Goal: Task Accomplishment & Management: Complete application form

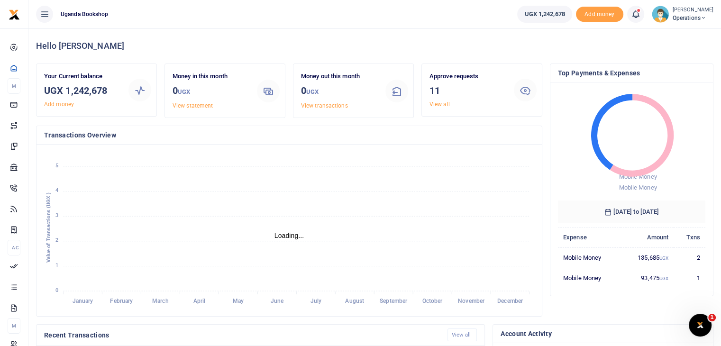
scroll to position [8, 8]
click at [443, 105] on link "View all" at bounding box center [439, 104] width 20 height 7
click at [434, 106] on link "View all" at bounding box center [439, 104] width 20 height 7
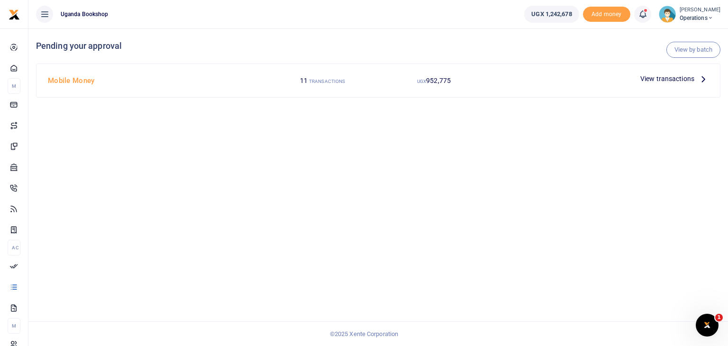
click at [587, 76] on div at bounding box center [562, 79] width 147 height 14
click at [686, 79] on span "View transactions" at bounding box center [667, 78] width 54 height 10
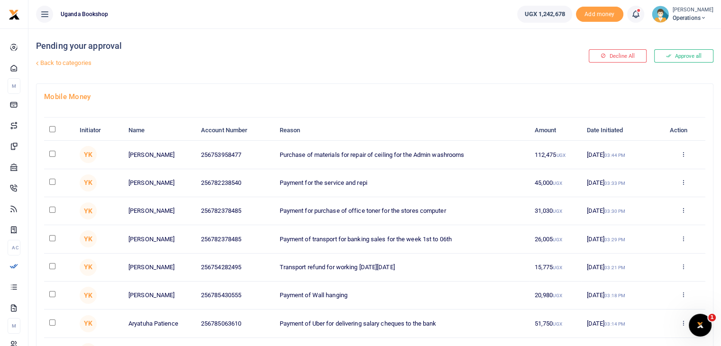
click at [51, 127] on input "\a \a : activate to sort column descending" at bounding box center [52, 129] width 6 height 6
checkbox input "true"
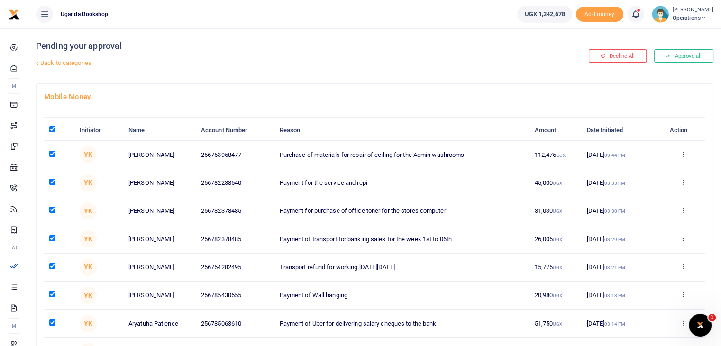
checkbox input "true"
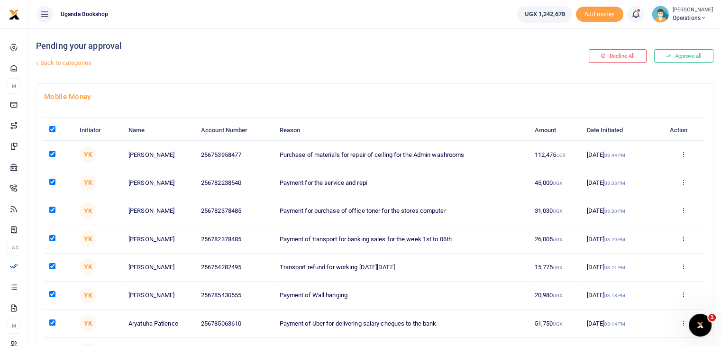
checkbox input "true"
click at [53, 129] on input "\a \a : activate to sort column descending" at bounding box center [52, 129] width 6 height 6
checkbox input "false"
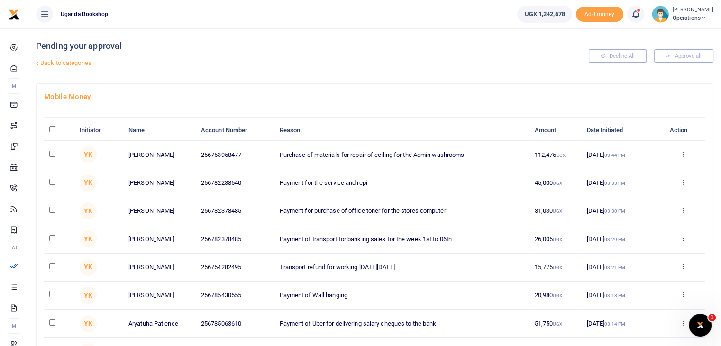
checkbox input "false"
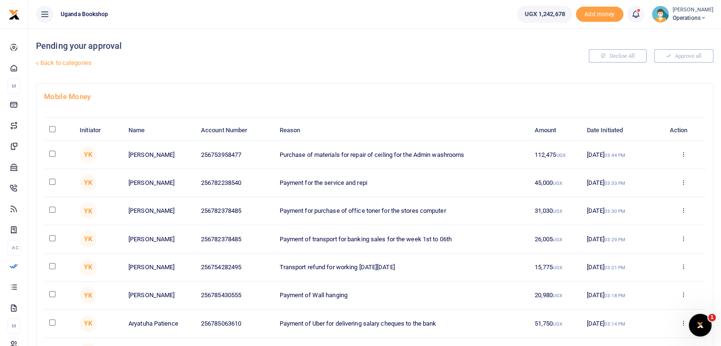
checkbox input "false"
click at [52, 131] on input "\a \a : activate to sort column descending" at bounding box center [52, 129] width 6 height 6
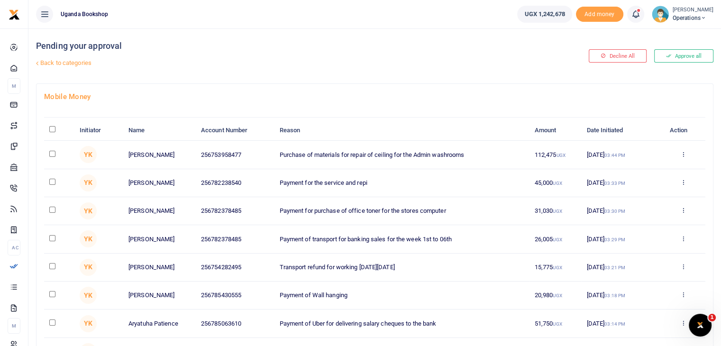
checkbox input "true"
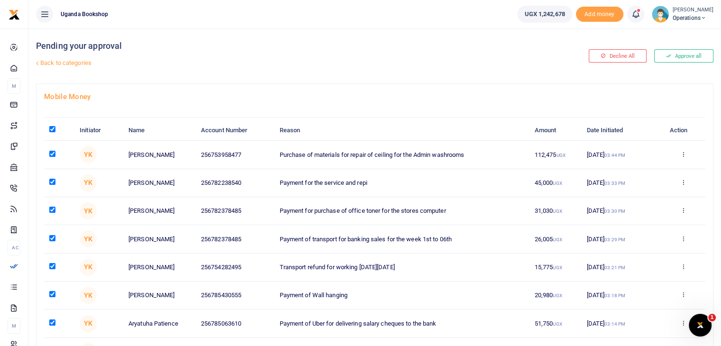
checkbox input "true"
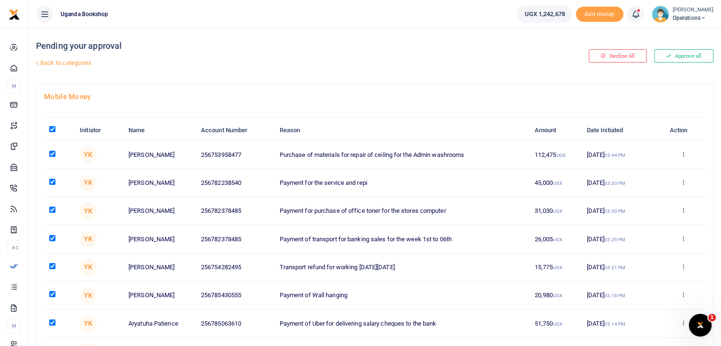
checkbox input "true"
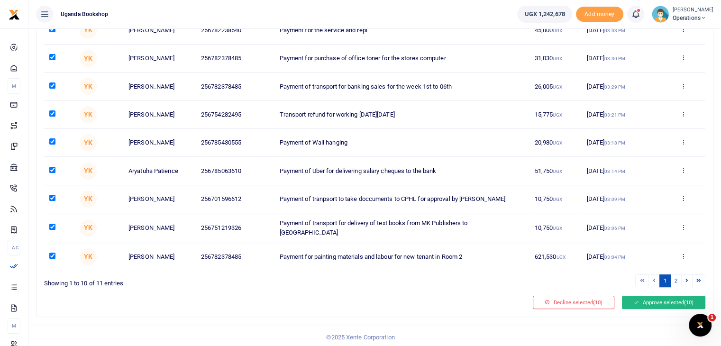
click at [663, 301] on button "Approve selected (10)" at bounding box center [663, 302] width 83 height 13
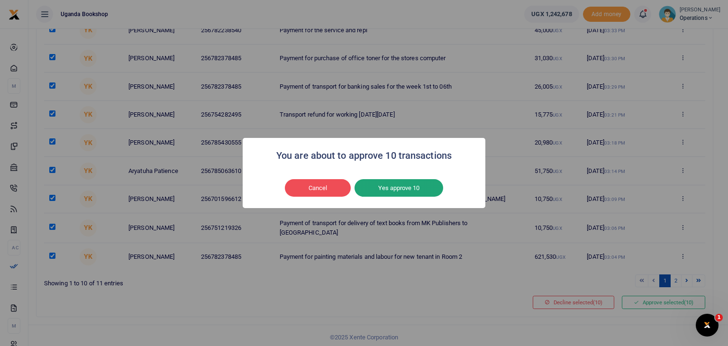
click at [401, 194] on button "Yes approve 10" at bounding box center [398, 188] width 89 height 18
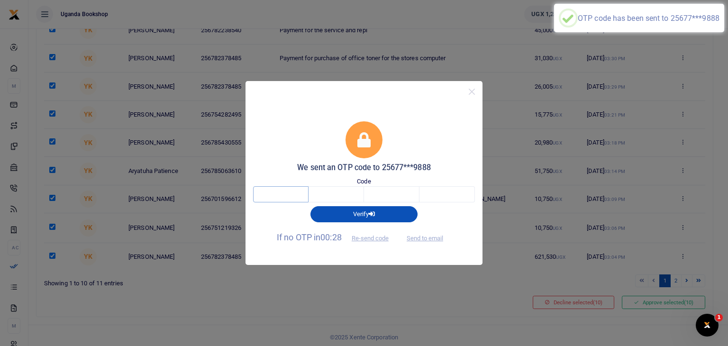
click at [276, 195] on input "text" at bounding box center [280, 194] width 55 height 16
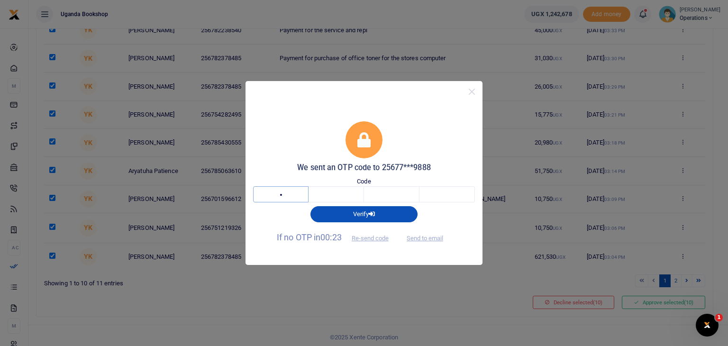
type input "7"
type input "2"
type input "6"
type input "2"
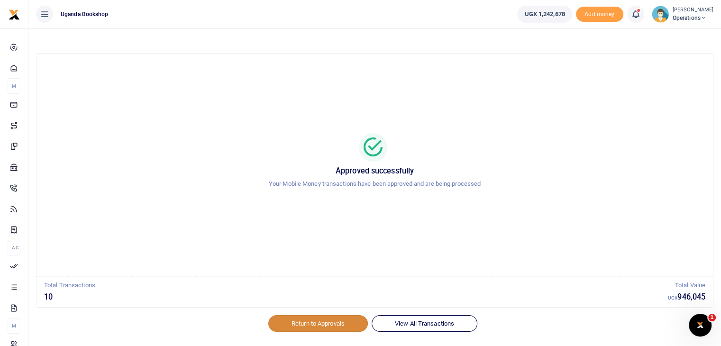
click at [335, 322] on link "Return to Approvals" at bounding box center [317, 323] width 99 height 16
click at [316, 319] on link "Return to Approvals" at bounding box center [317, 323] width 99 height 16
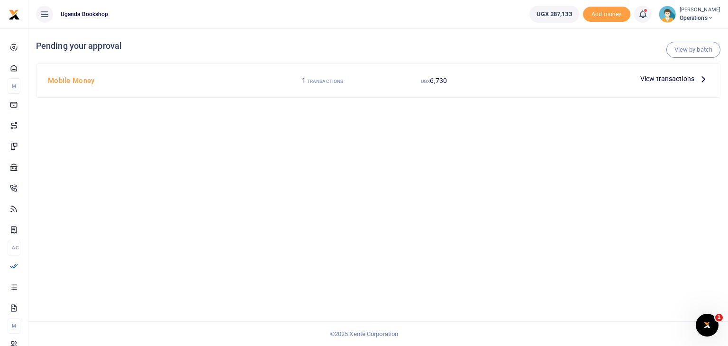
click at [689, 15] on span "Operations" at bounding box center [699, 18] width 41 height 9
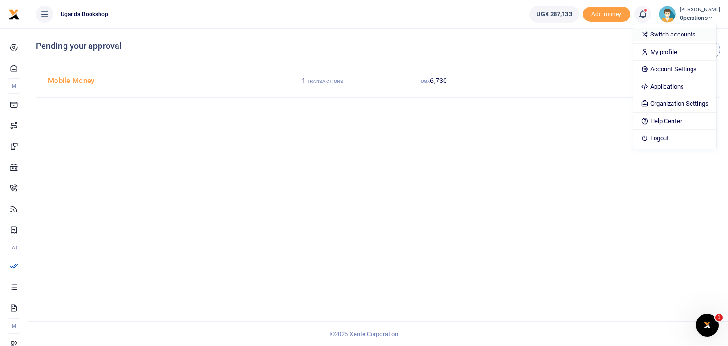
click at [660, 36] on link "Switch accounts" at bounding box center [674, 34] width 83 height 13
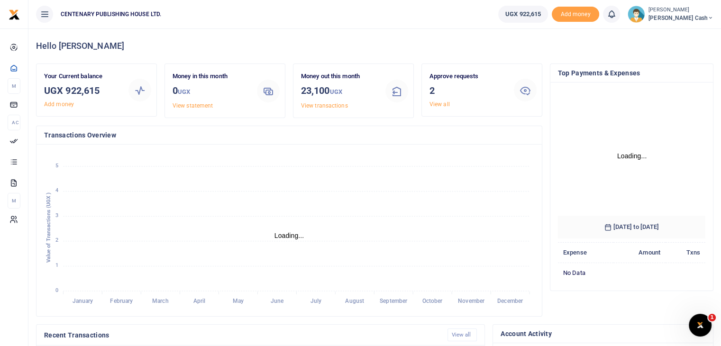
click at [438, 104] on link "View all" at bounding box center [439, 104] width 20 height 7
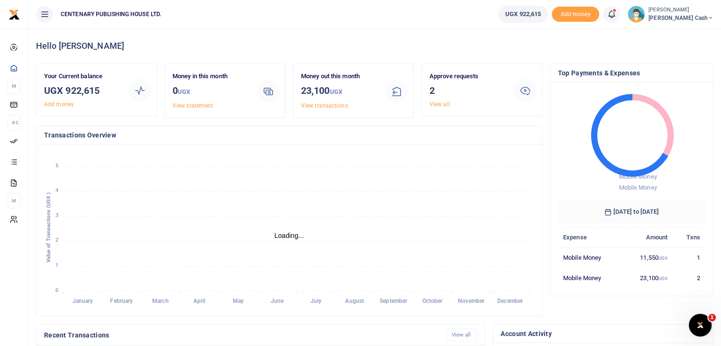
scroll to position [8, 8]
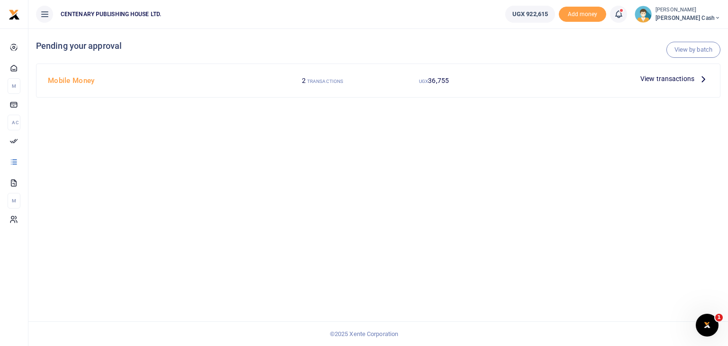
click at [464, 81] on div "UGX 36,755" at bounding box center [433, 81] width 111 height 18
click at [663, 80] on span "View transactions" at bounding box center [667, 78] width 54 height 10
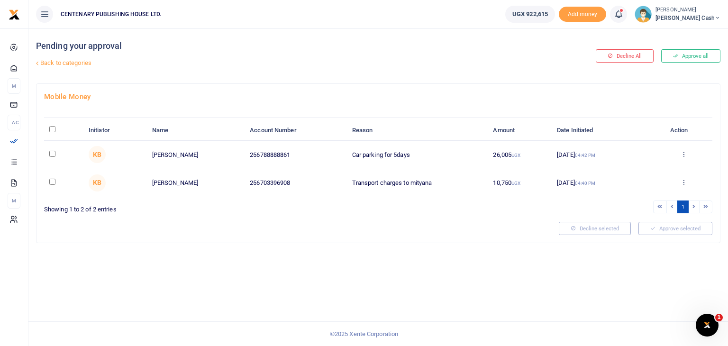
click at [52, 127] on input "\a \a : activate to sort column descending" at bounding box center [52, 129] width 6 height 6
checkbox input "true"
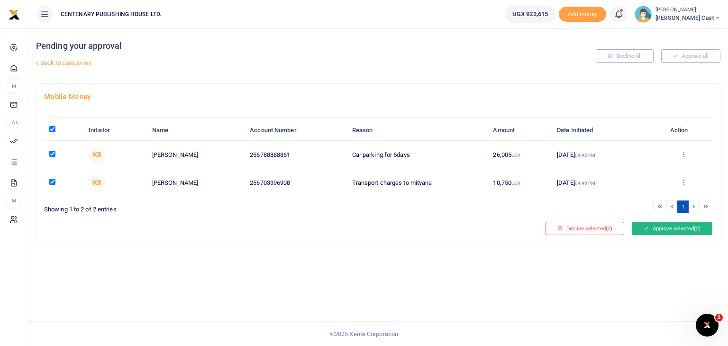
click at [650, 222] on button "Approve selected (2)" at bounding box center [672, 228] width 81 height 13
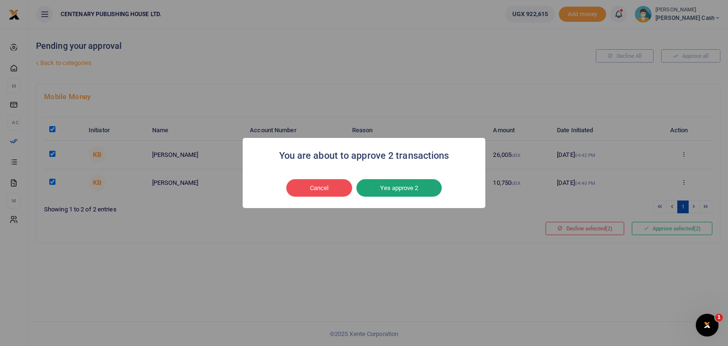
click at [391, 188] on button "Yes approve 2" at bounding box center [398, 188] width 85 height 18
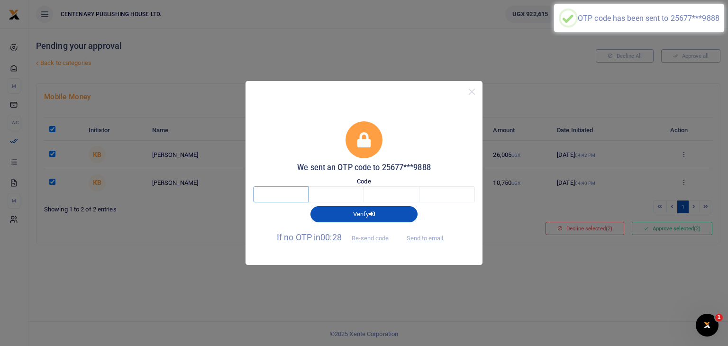
click at [282, 194] on input "text" at bounding box center [280, 194] width 55 height 16
type input "7"
type input "2"
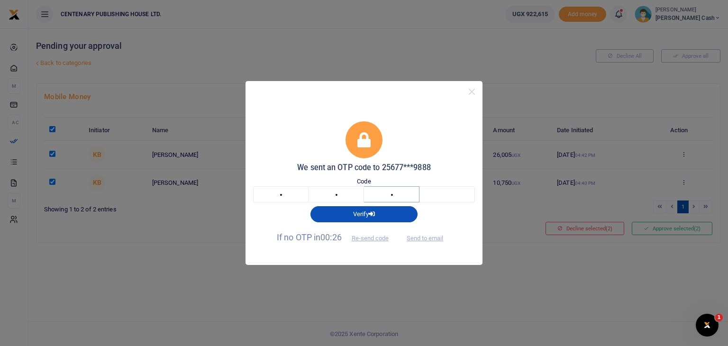
type input "6"
type input "2"
type input "3"
type input "2"
type input "5"
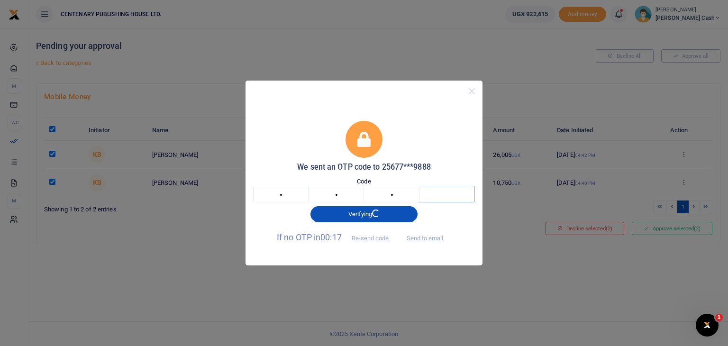
type input "2"
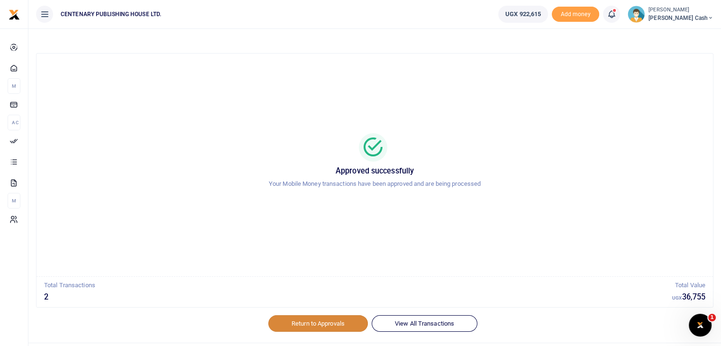
click at [318, 323] on link "Return to Approvals" at bounding box center [317, 323] width 99 height 16
